Goal: Find specific page/section: Find specific page/section

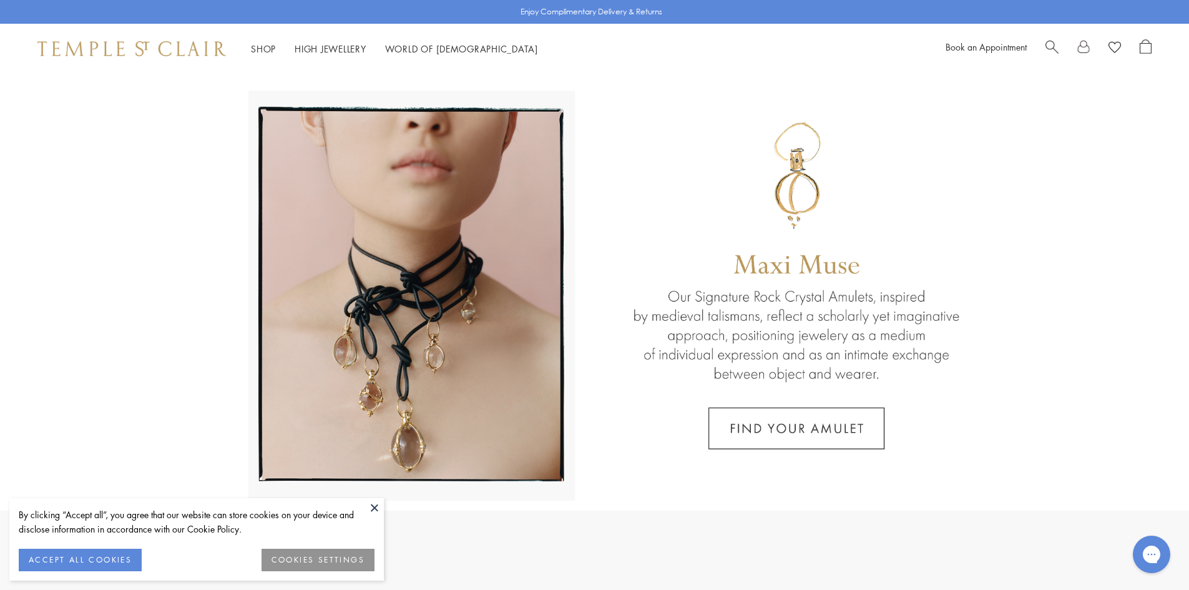
click at [1053, 44] on span "Search" at bounding box center [1052, 45] width 13 height 13
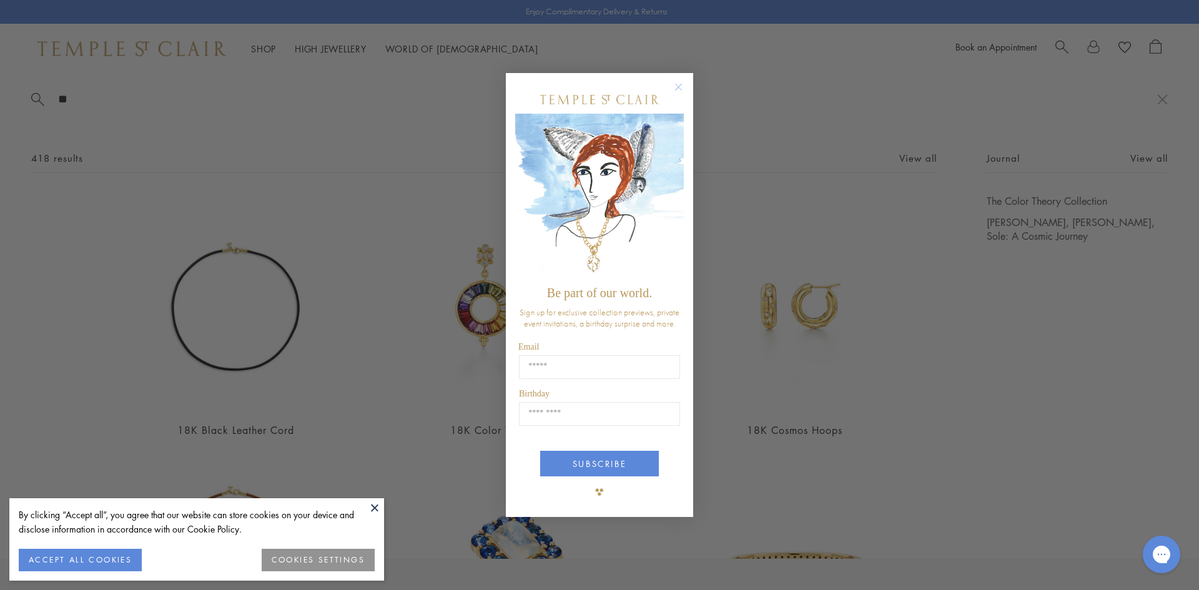
click at [677, 89] on circle "Close dialog" at bounding box center [678, 86] width 15 height 15
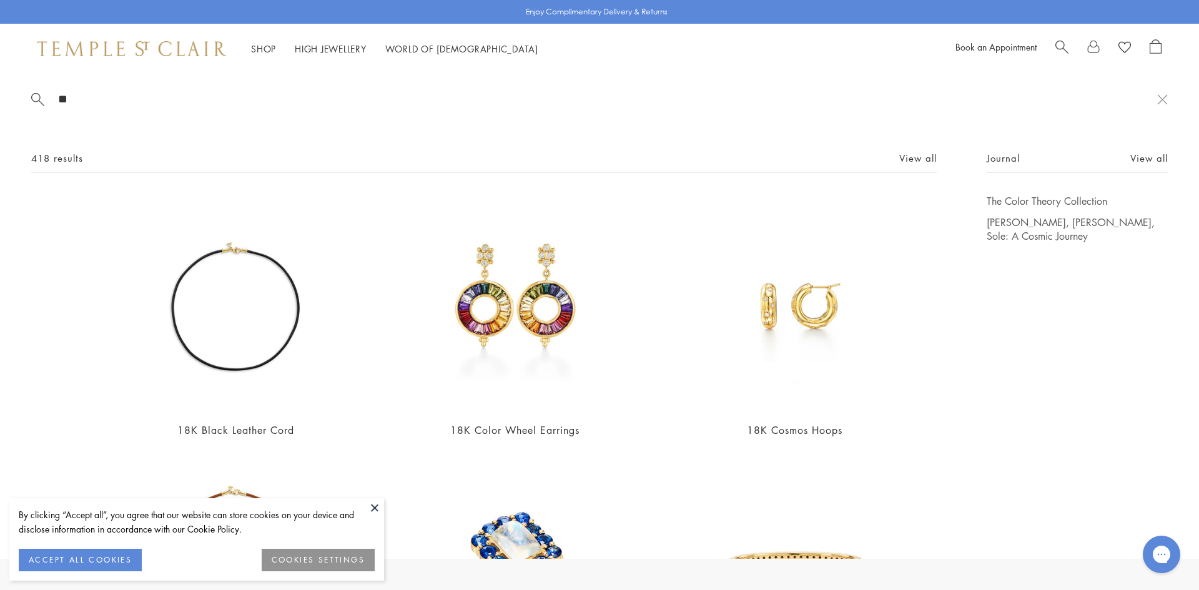
click at [79, 102] on input "**" at bounding box center [607, 99] width 1100 height 14
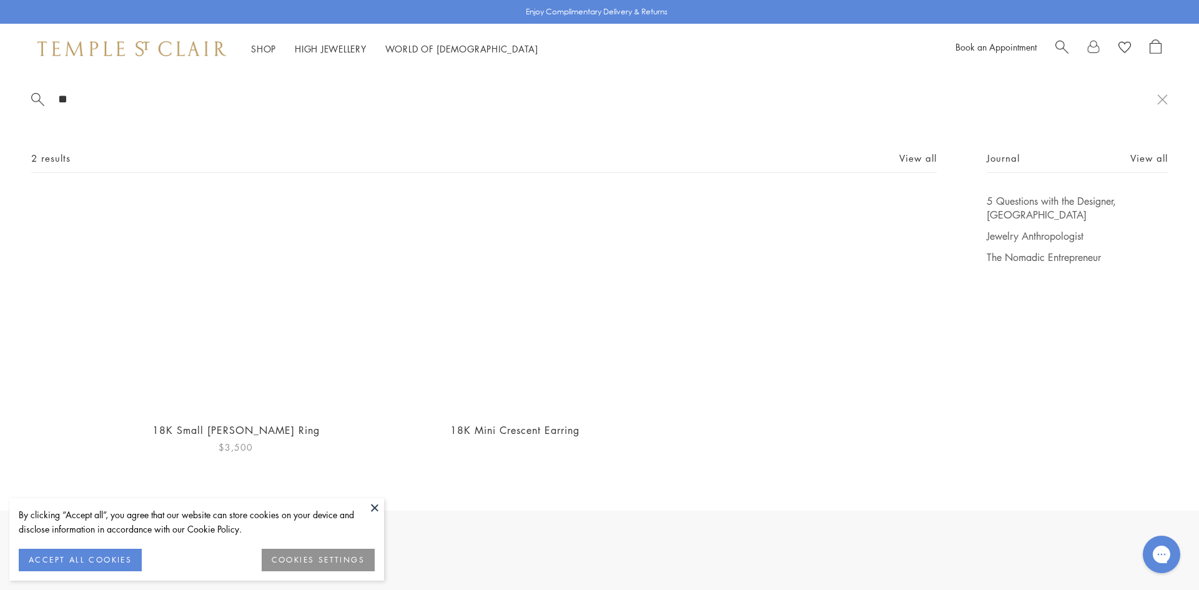
type input "*"
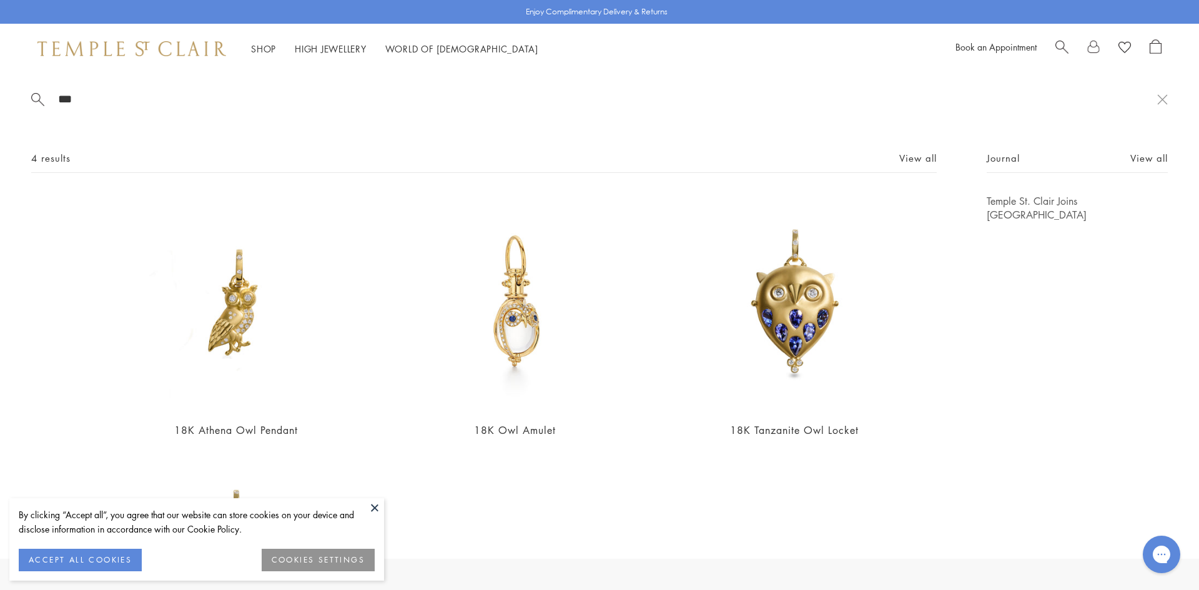
type input "***"
click at [775, 454] on div "18K Athena Owl Pendant $3,500 18K Owl Amulet From $5,900 18K Tanzanite Owl Lock…" at bounding box center [484, 454] width 838 height 521
click at [447, 46] on link "World of Temple World of Temple" at bounding box center [461, 48] width 153 height 12
click at [343, 49] on link "High Jewellery High Jewellery" at bounding box center [331, 48] width 72 height 12
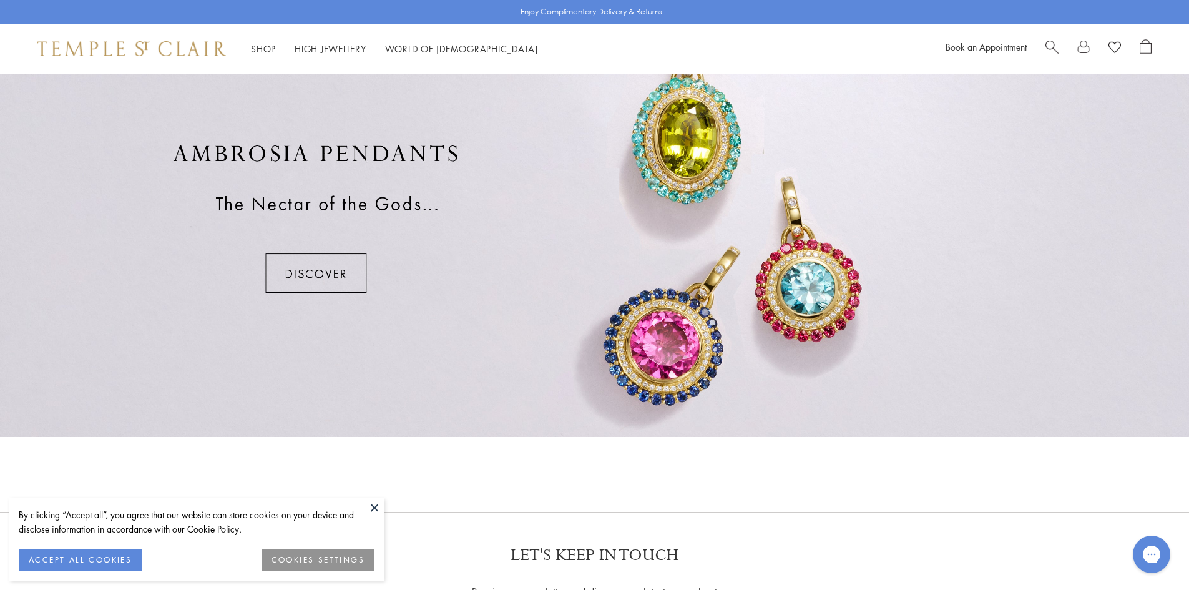
scroll to position [910, 0]
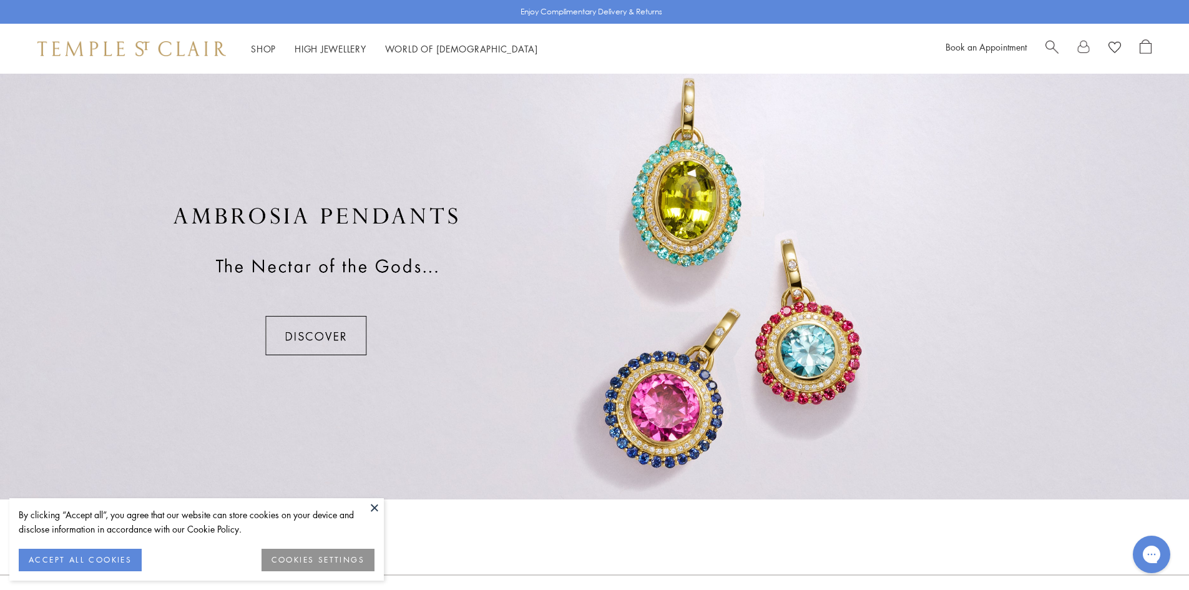
click at [295, 333] on div at bounding box center [594, 280] width 1189 height 437
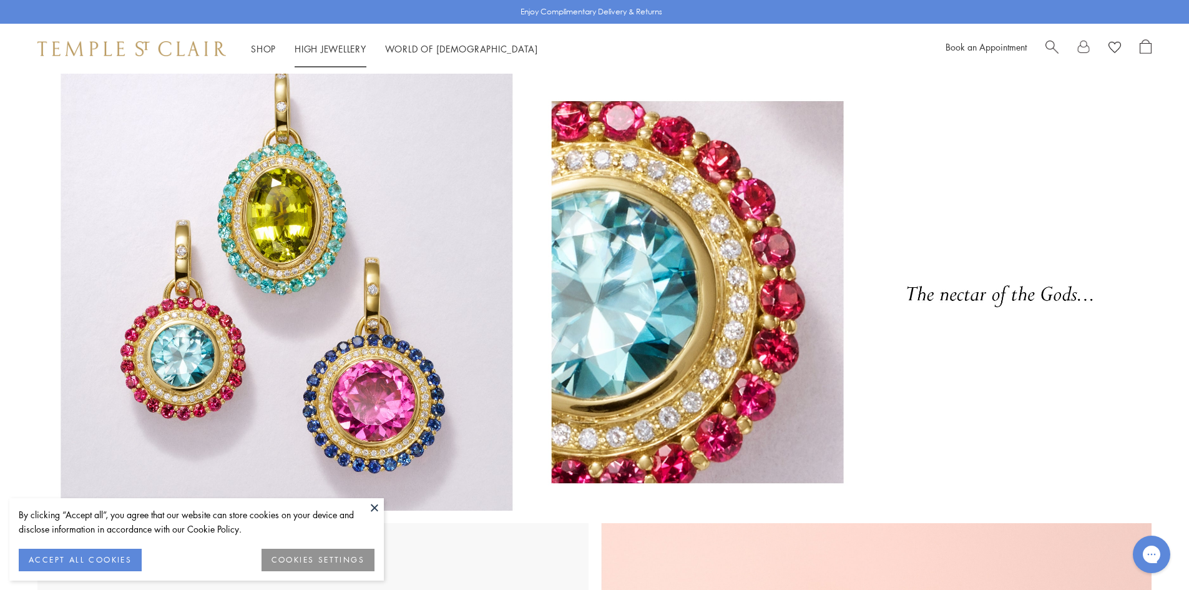
click at [340, 53] on li "High Jewellery High Jewellery" at bounding box center [331, 49] width 72 height 16
click at [337, 45] on link "High Jewellery High Jewellery" at bounding box center [331, 48] width 72 height 12
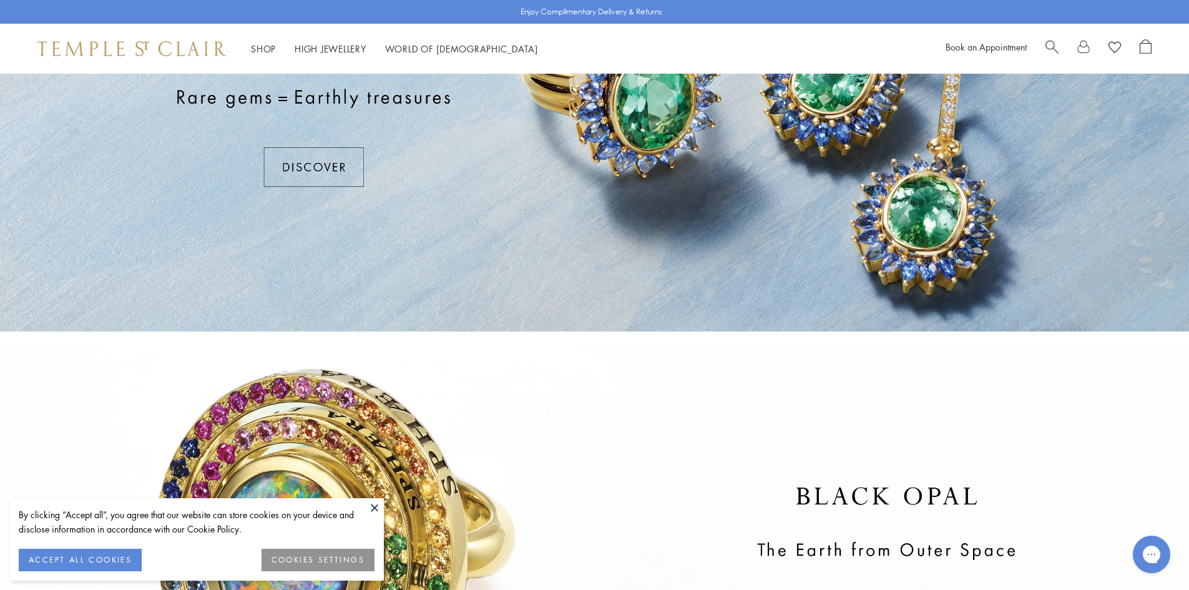
scroll to position [250, 0]
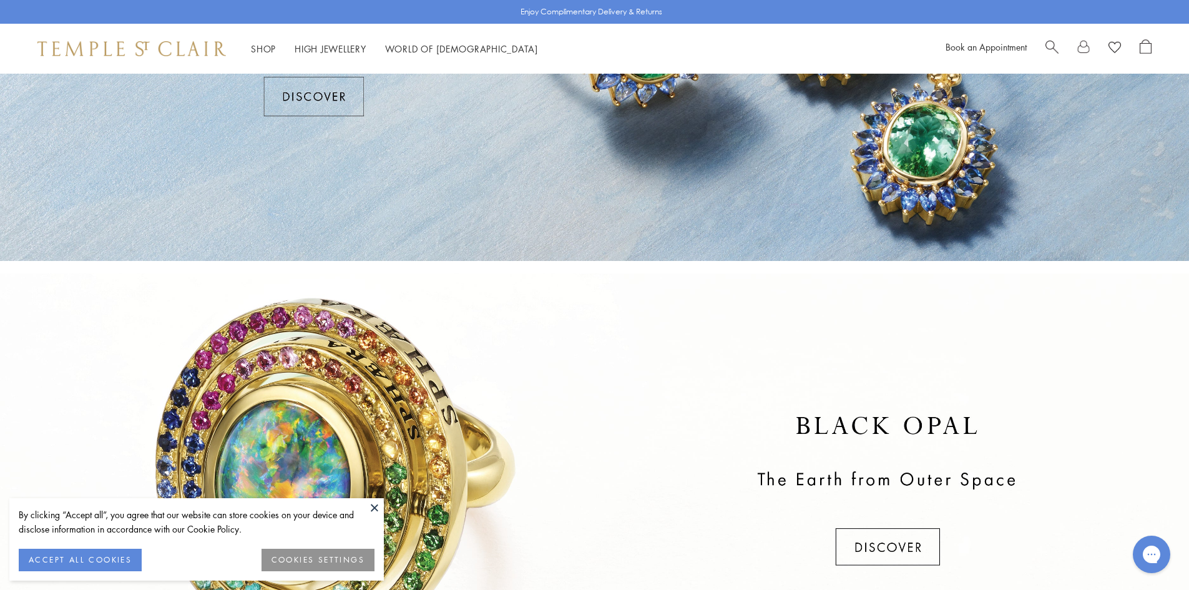
click at [377, 510] on button at bounding box center [374, 507] width 19 height 19
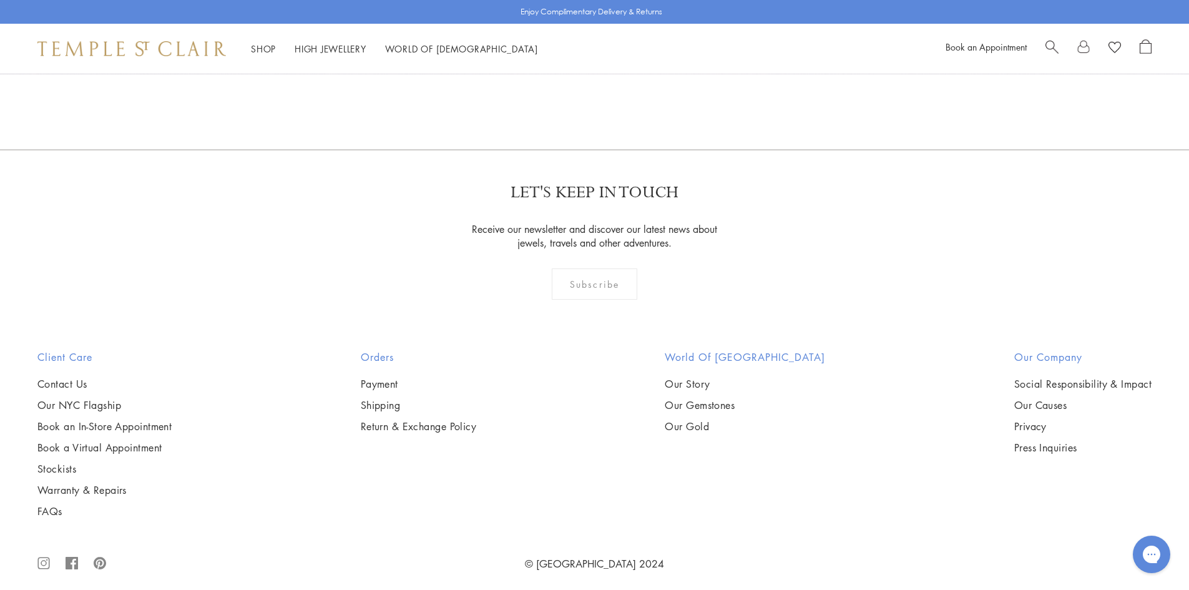
scroll to position [1347, 0]
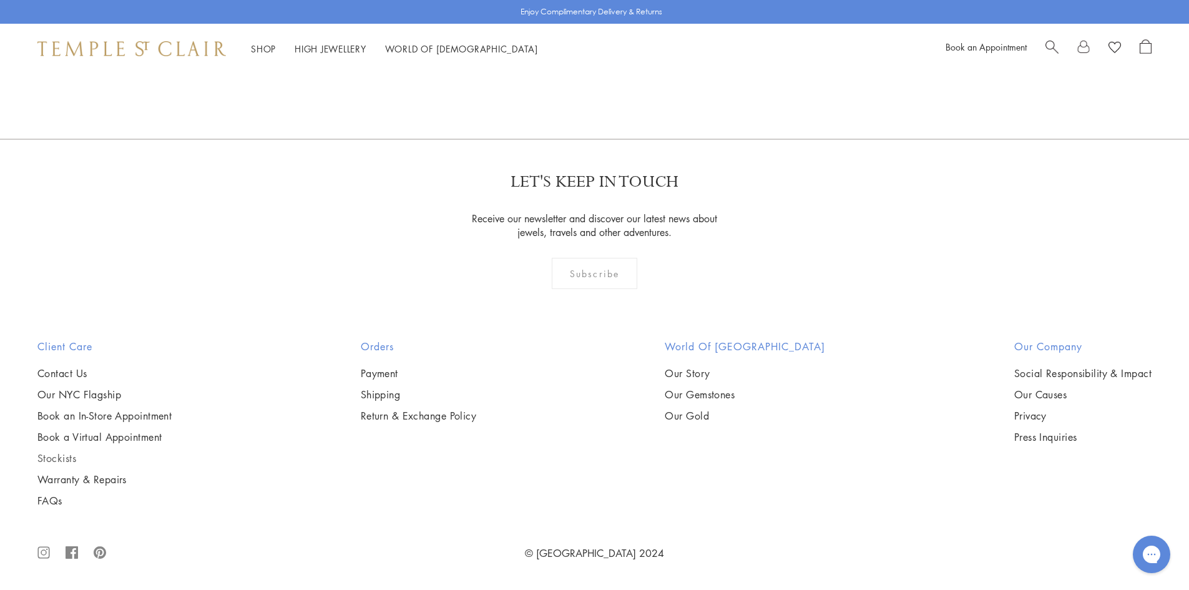
click at [56, 454] on link "Stockists" at bounding box center [104, 458] width 134 height 14
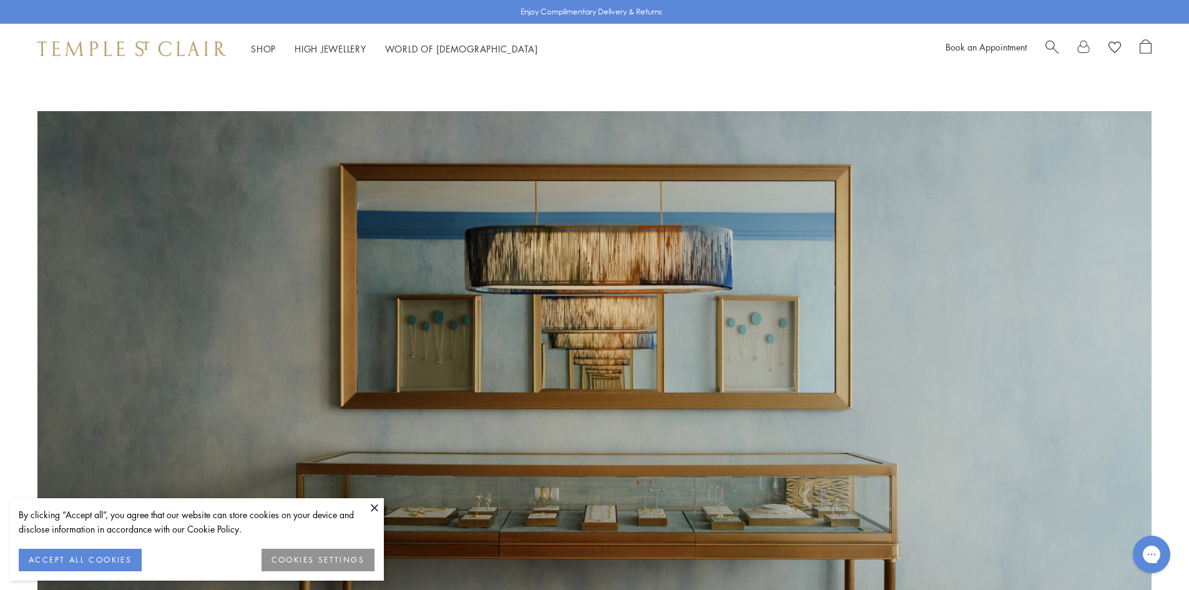
click at [372, 506] on button at bounding box center [374, 507] width 19 height 19
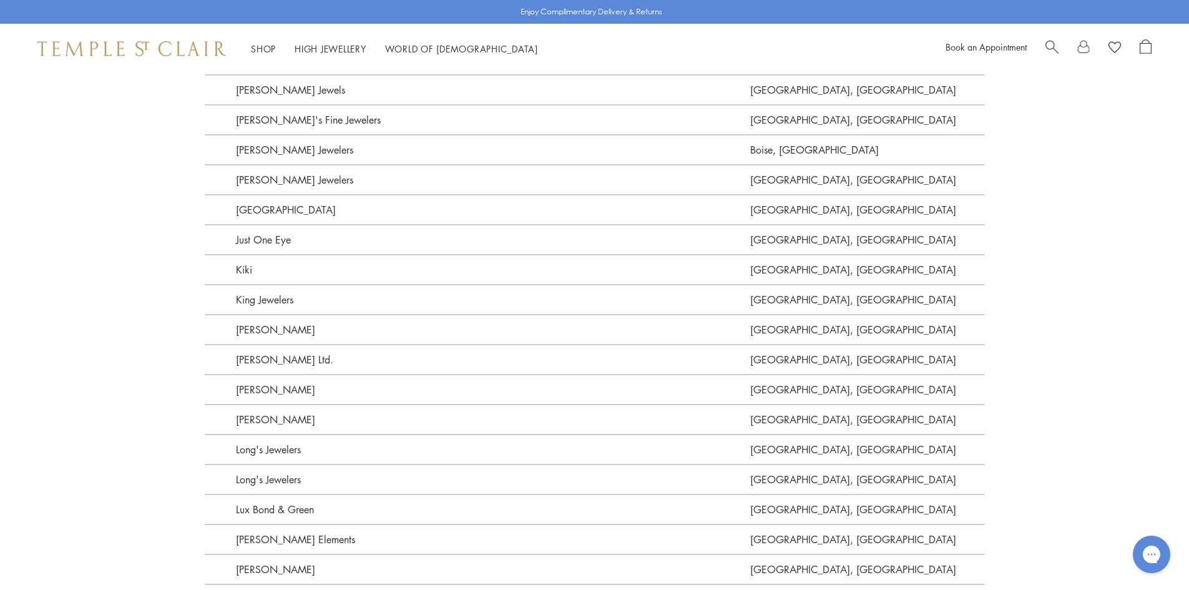
scroll to position [1873, 0]
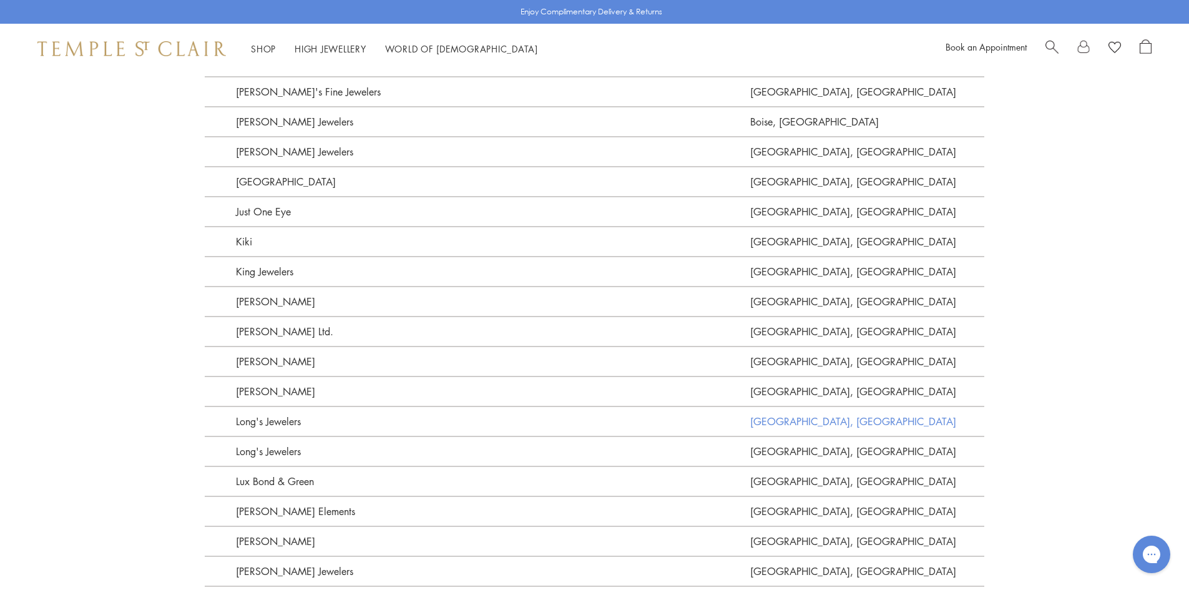
click at [784, 406] on link "[GEOGRAPHIC_DATA], [GEOGRAPHIC_DATA]" at bounding box center [868, 421] width 234 height 30
